Goal: Transaction & Acquisition: Purchase product/service

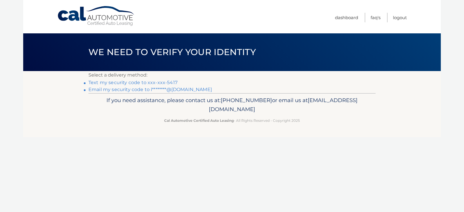
click at [165, 83] on link "Text my security code to xxx-xxx-5417" at bounding box center [132, 83] width 89 height 6
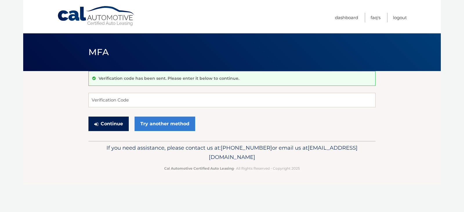
click at [117, 128] on button "Continue" at bounding box center [108, 124] width 40 height 15
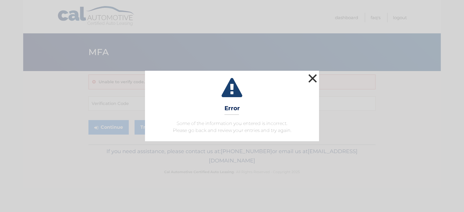
click at [314, 79] on button "×" at bounding box center [313, 79] width 12 height 12
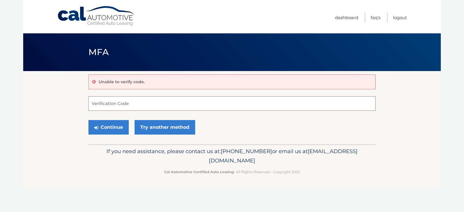
click at [141, 104] on input "Verification Code" at bounding box center [231, 103] width 287 height 15
type input "176796"
click at [117, 125] on button "Continue" at bounding box center [108, 127] width 40 height 15
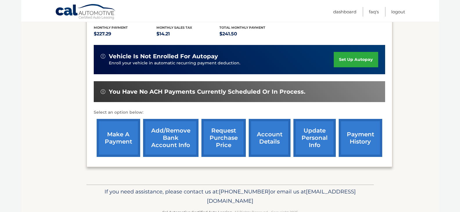
scroll to position [140, 0]
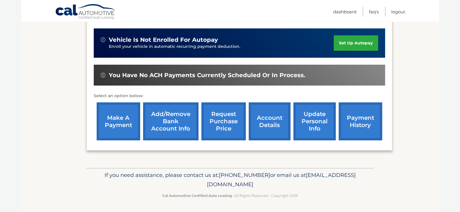
click at [126, 128] on link "make a payment" at bounding box center [119, 121] width 44 height 38
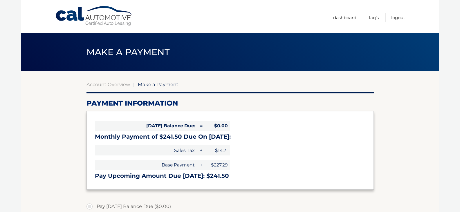
select select "ZGMxNzA2MGMtYjc0Yy00OTA2LWJhNDgtODQ2ZDA4MTYwNzBm"
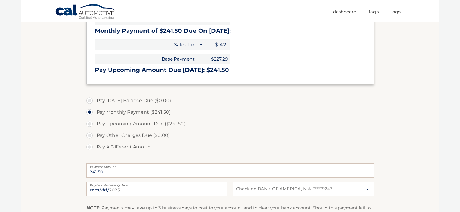
scroll to position [116, 0]
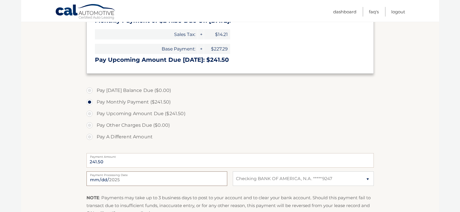
click at [111, 178] on input "[DATE]" at bounding box center [156, 178] width 141 height 15
type input "[DATE]"
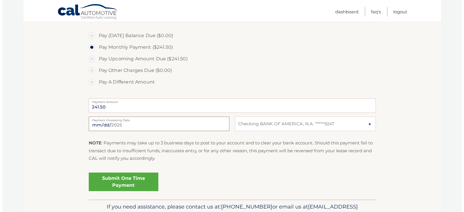
scroll to position [174, 0]
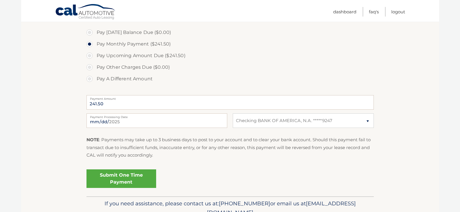
click at [122, 180] on link "Submit One Time Payment" at bounding box center [121, 178] width 70 height 19
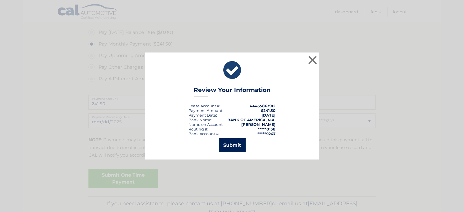
click at [226, 146] on button "Submit" at bounding box center [232, 145] width 27 height 14
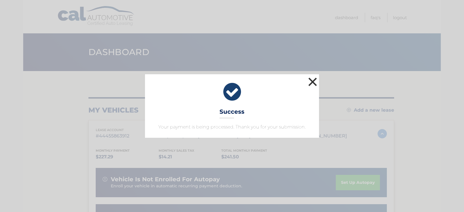
click at [312, 83] on button "×" at bounding box center [313, 82] width 12 height 12
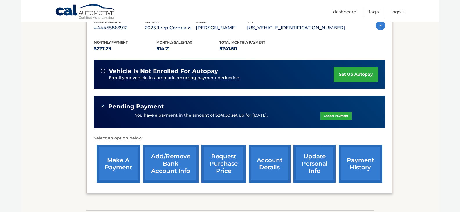
scroll to position [116, 0]
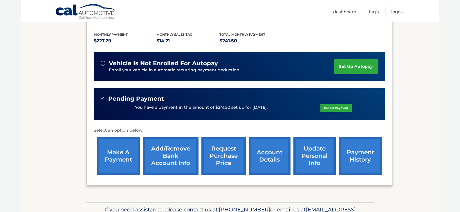
drag, startPoint x: 105, startPoint y: 100, endPoint x: 269, endPoint y: 111, distance: 164.2
click at [269, 111] on div "Pending Payment You have a payment in the amount of $241.50 set up for 9/23/202…" at bounding box center [239, 104] width 277 height 18
